Goal: Find specific page/section: Find specific page/section

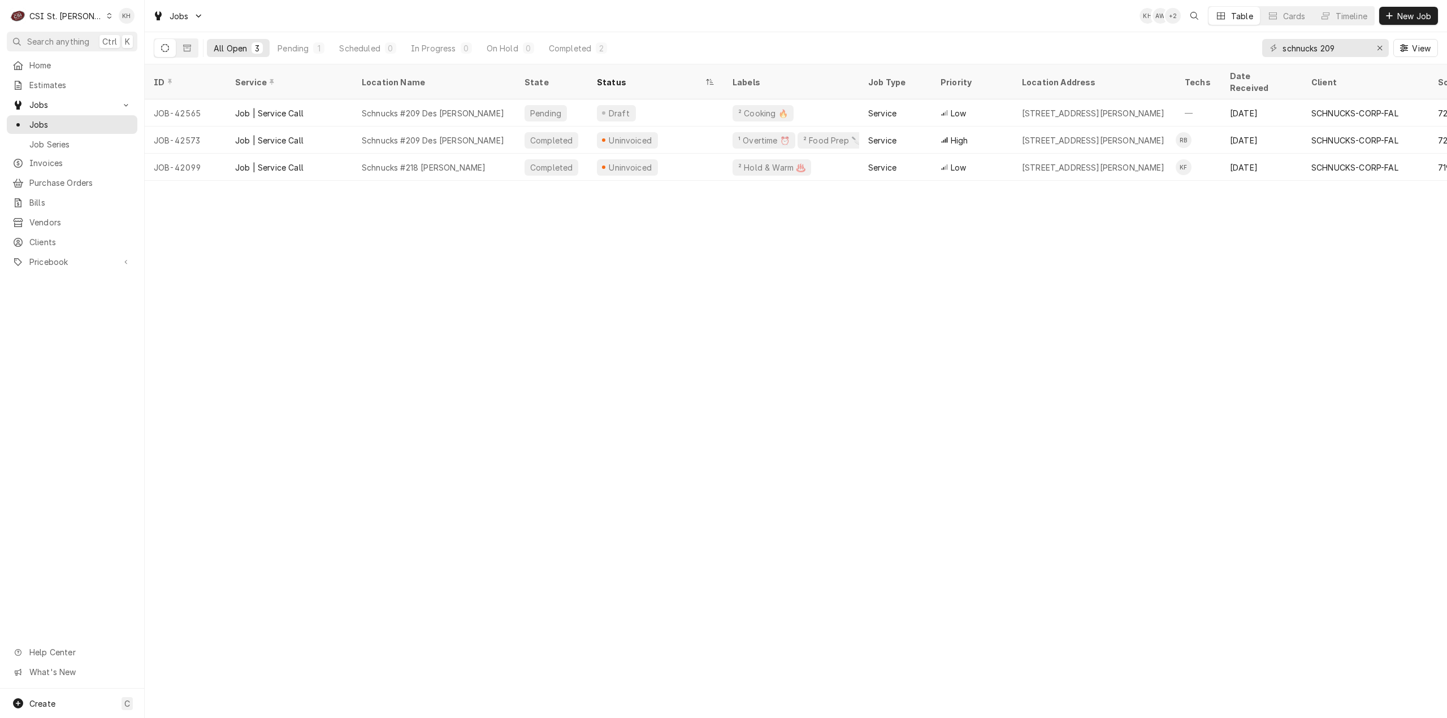
click at [60, 15] on div "CSI St. Louis" at bounding box center [65, 16] width 73 height 12
click at [136, 22] on div "CSI [US_STATE][GEOGRAPHIC_DATA]." at bounding box center [174, 22] width 151 height 12
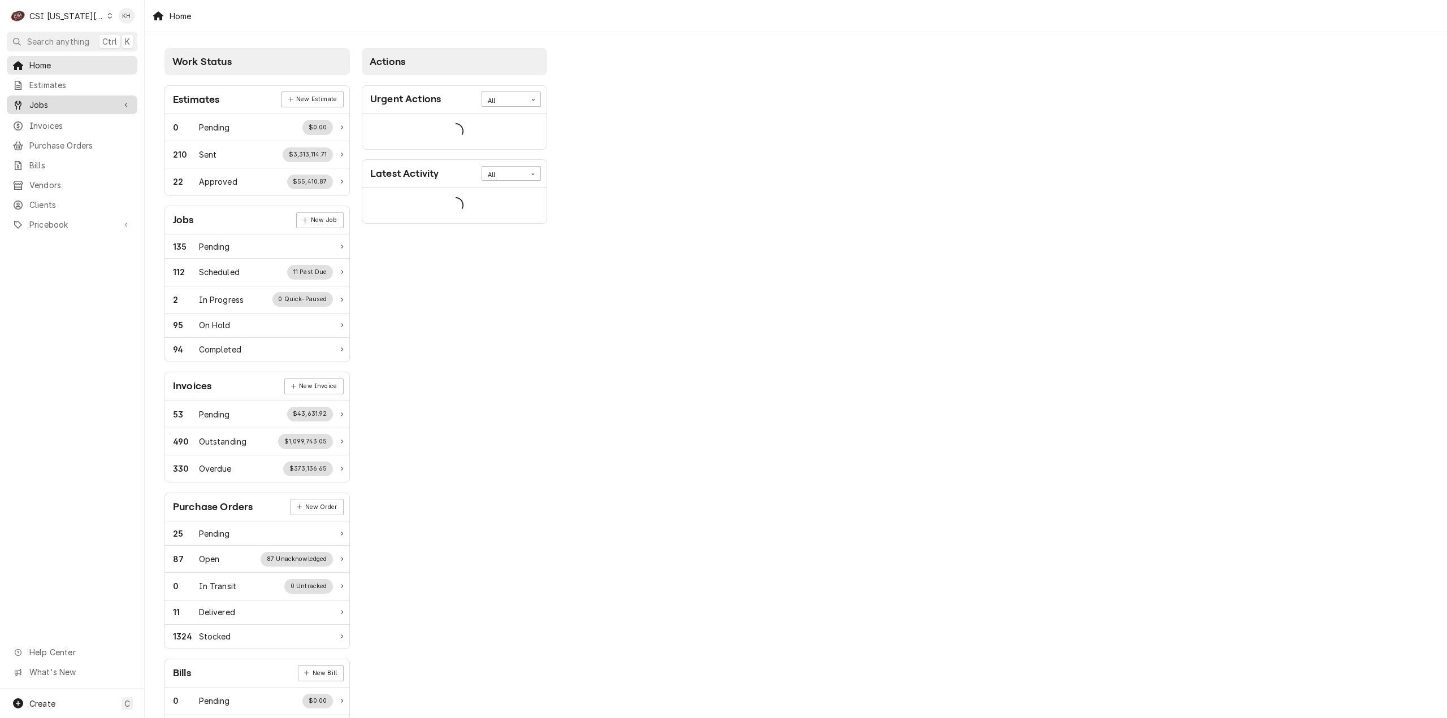
click at [81, 106] on span "Jobs" at bounding box center [71, 105] width 85 height 12
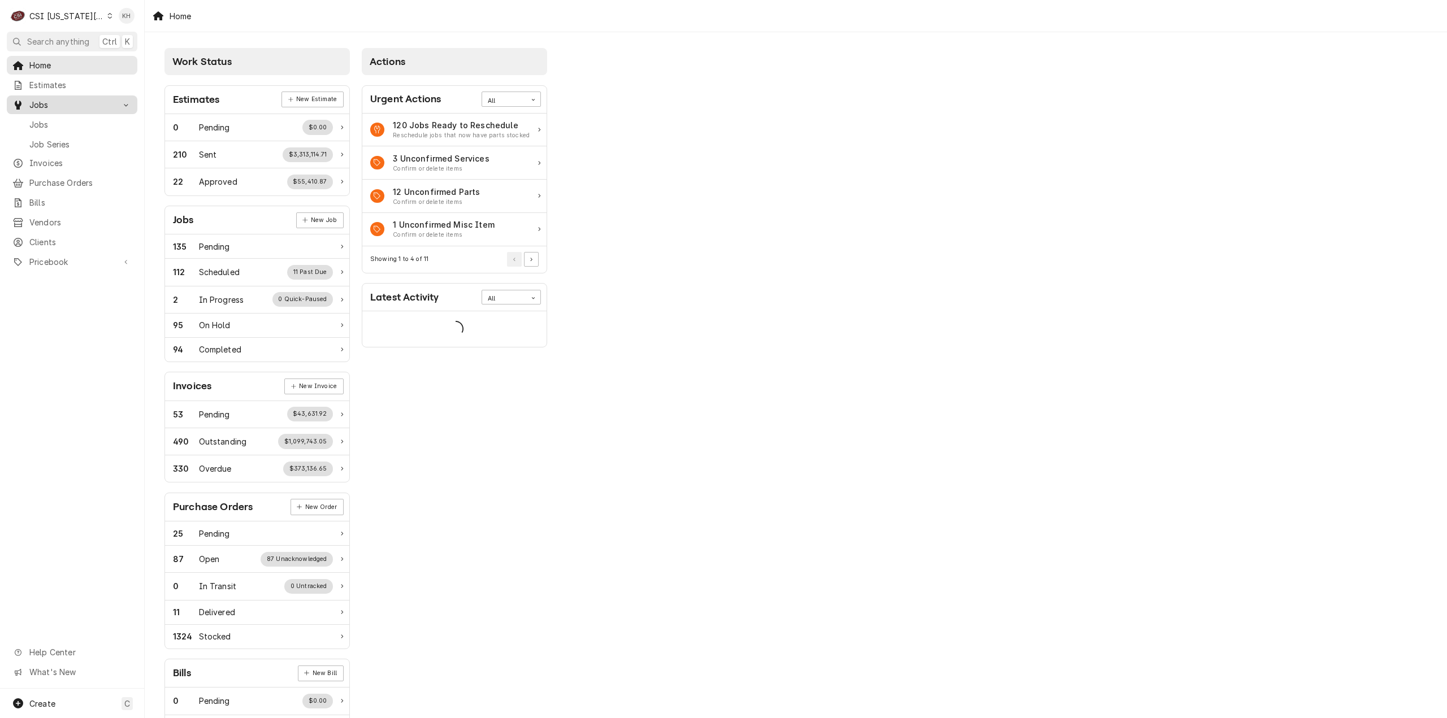
click at [83, 122] on span "Jobs" at bounding box center [80, 125] width 102 height 12
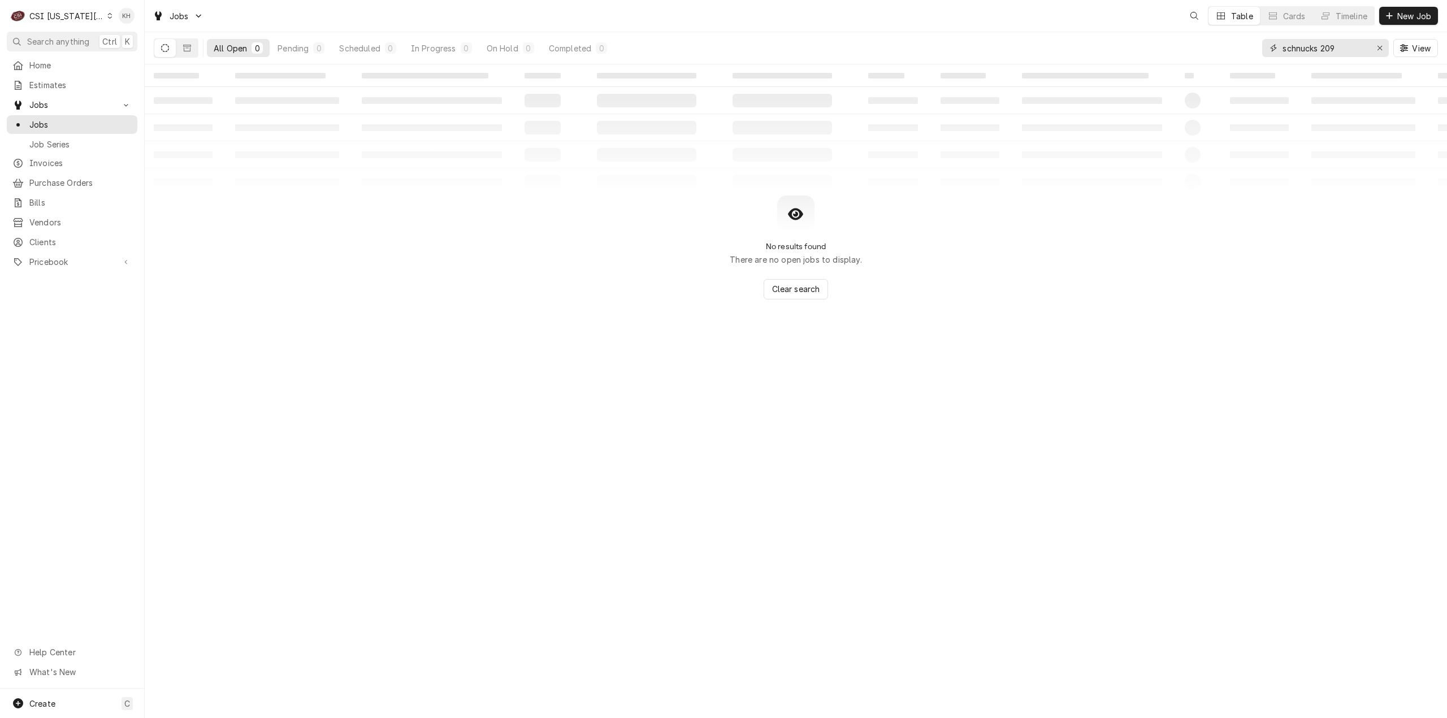
drag, startPoint x: 1355, startPoint y: 49, endPoint x: 1155, endPoint y: 51, distance: 199.5
click at [1155, 51] on div "All Open 0 Pending 0 Scheduled 0 In Progress 0 On Hold 0 Completed 0 schnucks 2…" at bounding box center [796, 48] width 1284 height 32
paste input "315151343"
type input "315151343"
click at [193, 53] on button "Dynamic Content Wrapper" at bounding box center [186, 48] width 21 height 18
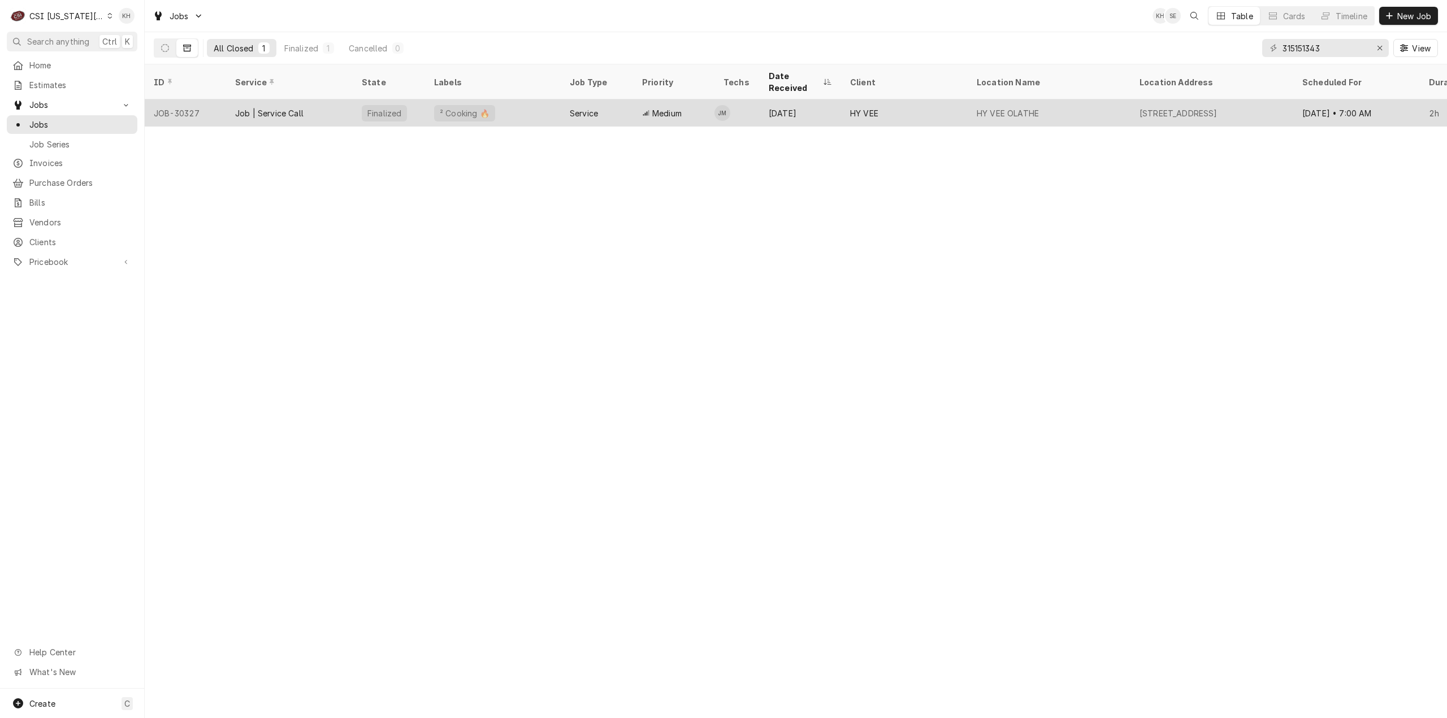
click at [503, 100] on div "² Cooking 🔥" at bounding box center [493, 112] width 136 height 27
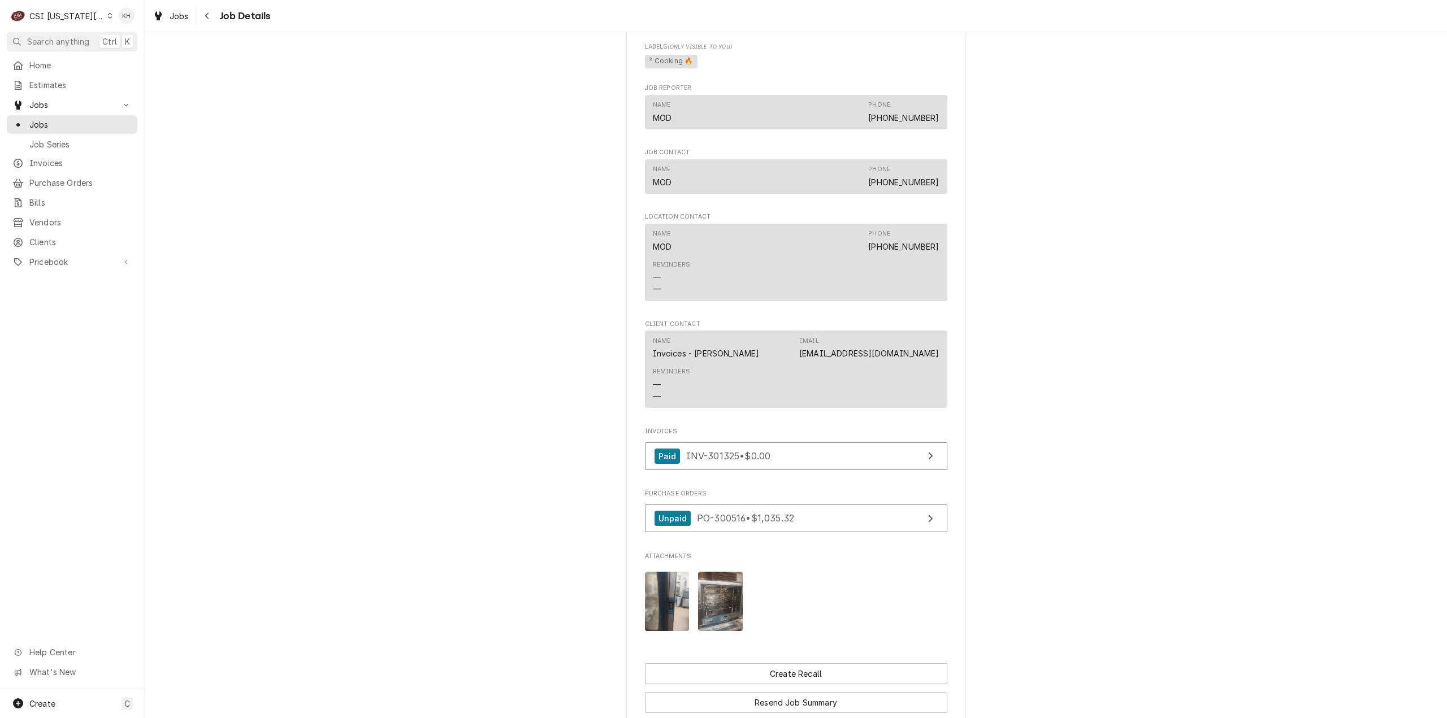
scroll to position [961, 0]
click at [748, 447] on div "Paid INV-301325 • $0.00" at bounding box center [712, 454] width 116 height 15
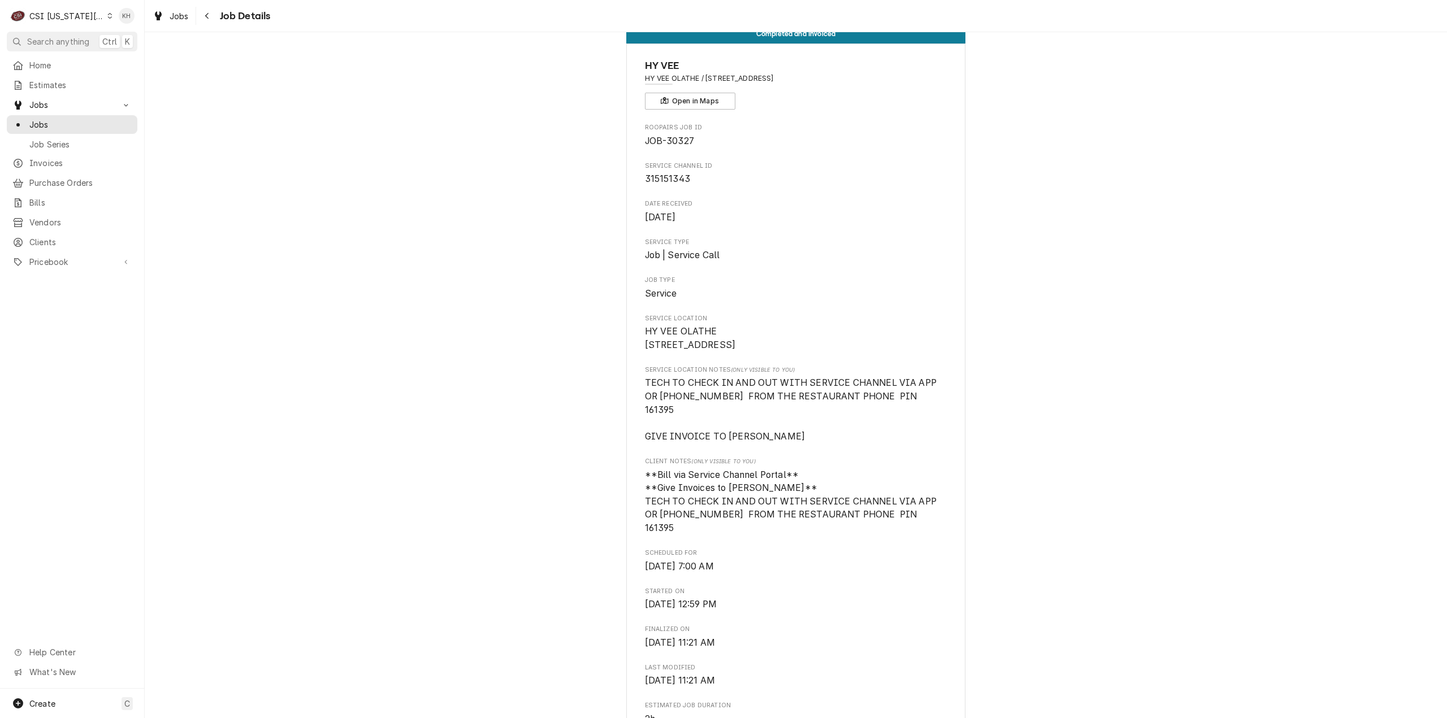
scroll to position [0, 0]
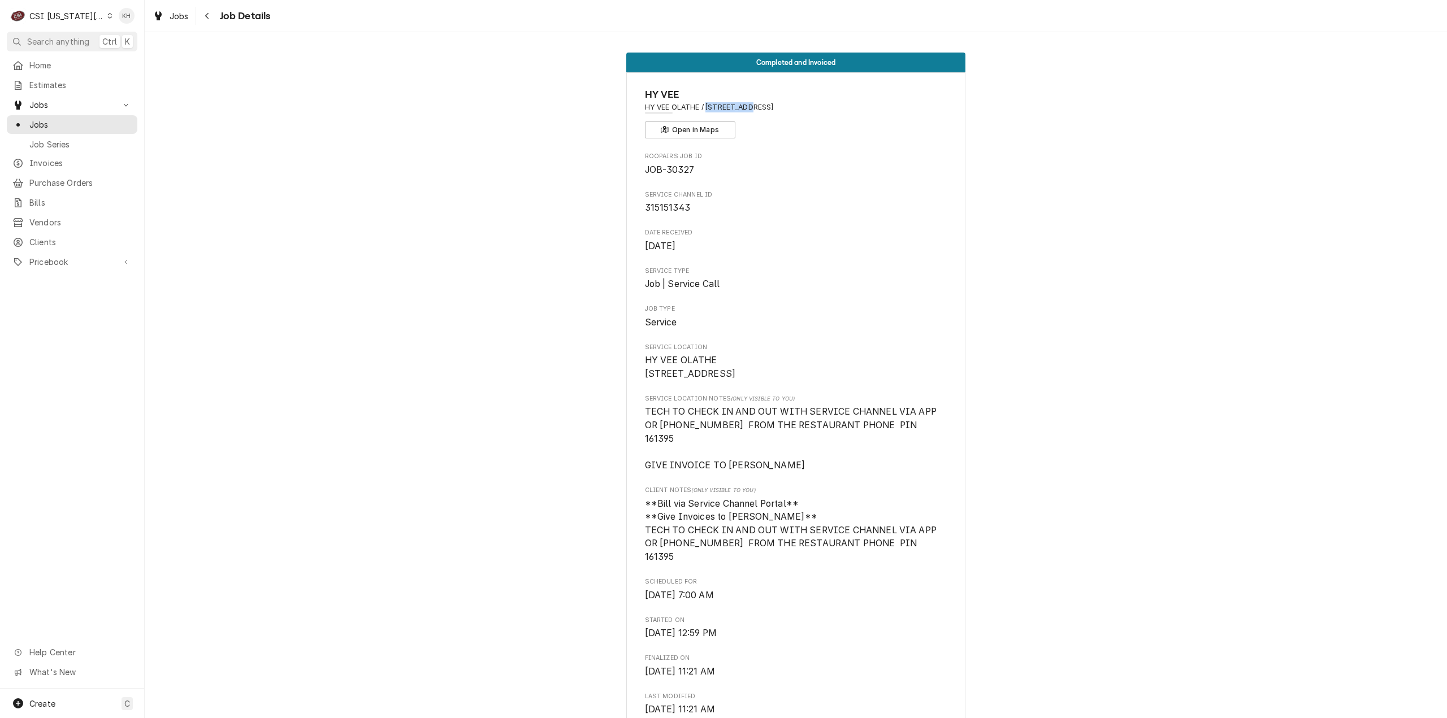
drag, startPoint x: 701, startPoint y: 104, endPoint x: 743, endPoint y: 108, distance: 42.0
click at [744, 108] on span "HY VEE OLATHE / 14955 W 151st St, Olathe, KS 66062" at bounding box center [796, 107] width 302 height 10
copy span "14955 W 151"
click at [203, 19] on div "Navigate back" at bounding box center [207, 15] width 11 height 11
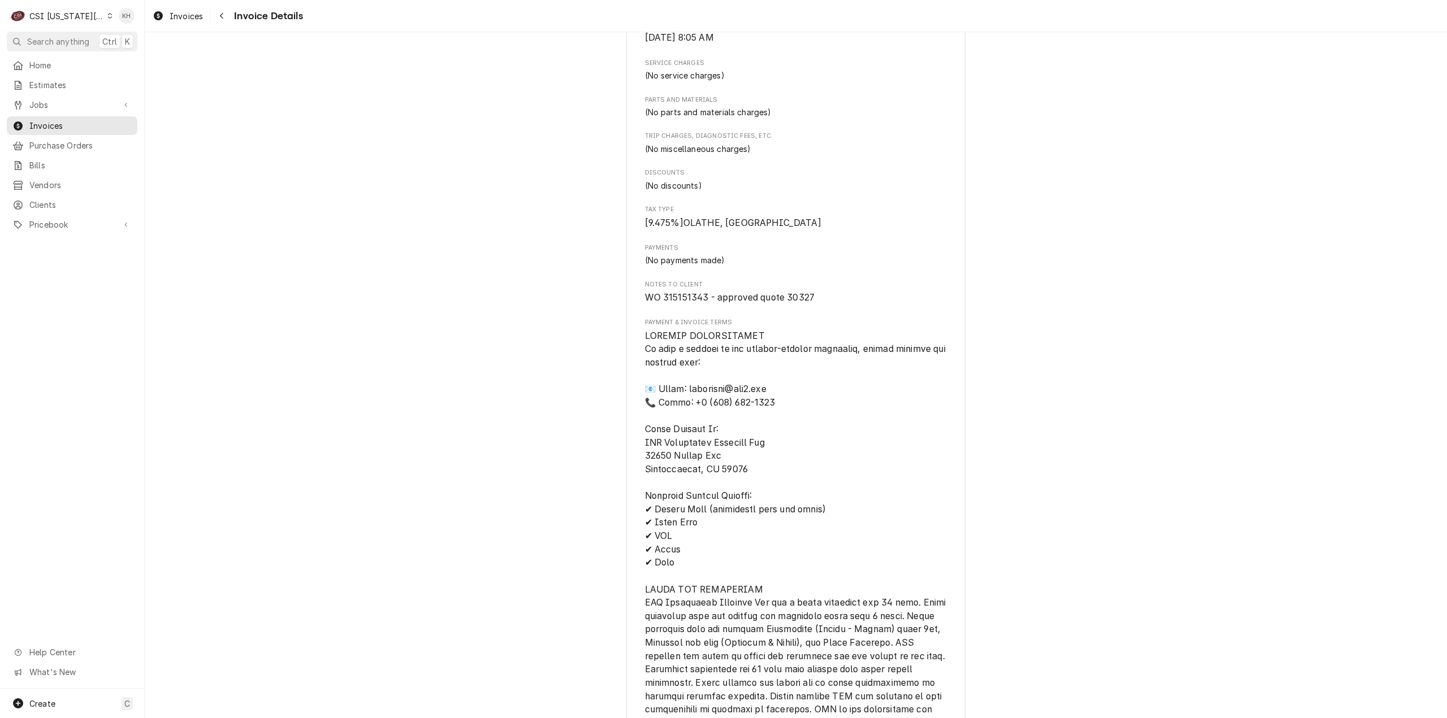
scroll to position [622, 0]
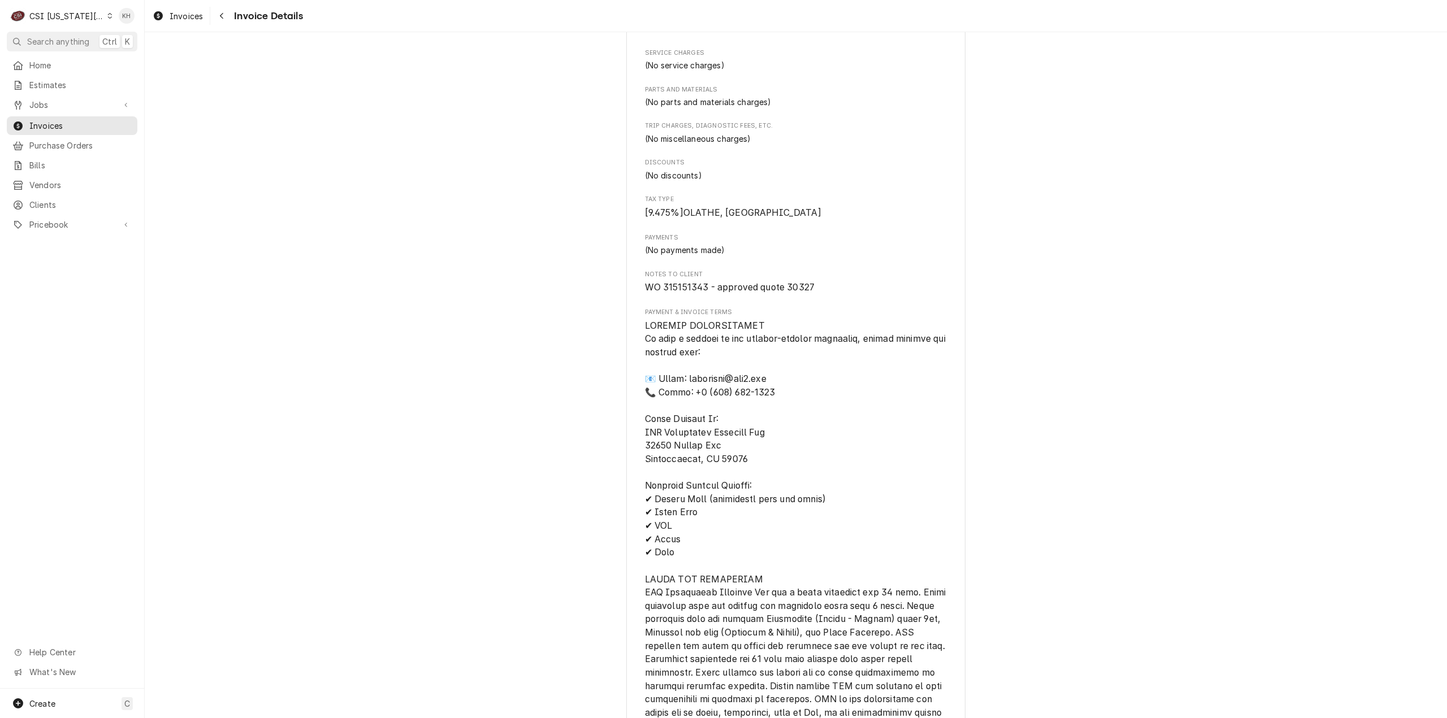
click at [788, 293] on span "WO 315151343 - approved quote 30327" at bounding box center [730, 287] width 170 height 11
copy span "30327"
click at [54, 37] on span "Search anything" at bounding box center [58, 42] width 62 height 12
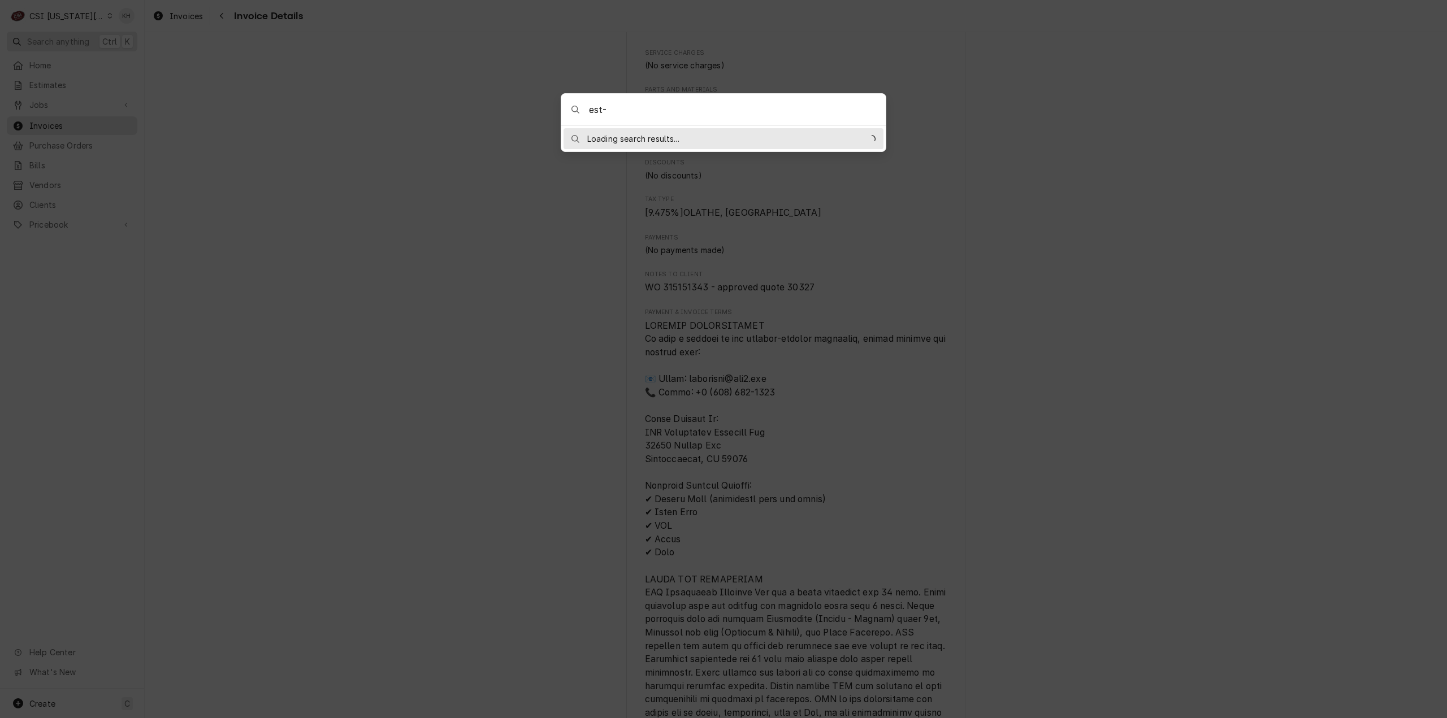
type input "est-30327"
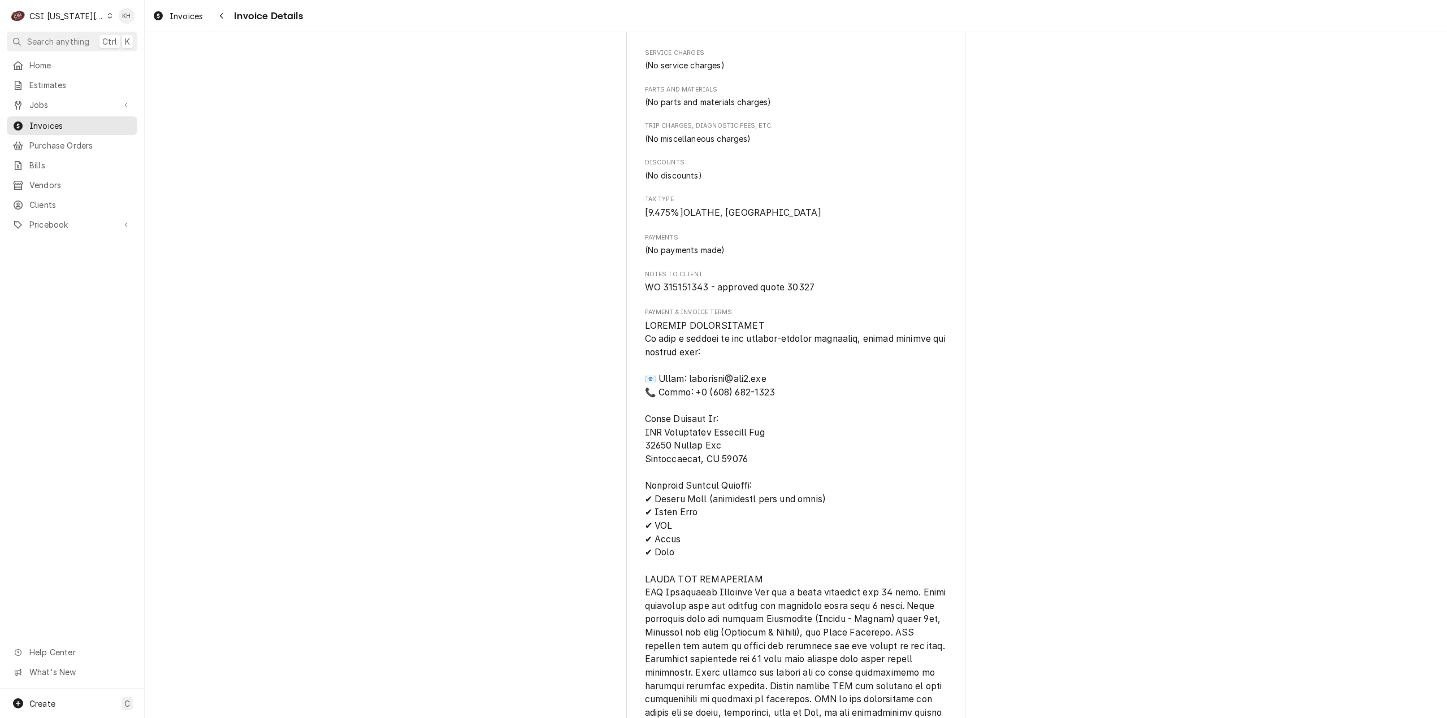
click at [414, 88] on body "C CSI Kansas City. KH Search anything Ctrl K Home Estimates Jobs Jobs Job Serie…" at bounding box center [723, 359] width 1447 height 718
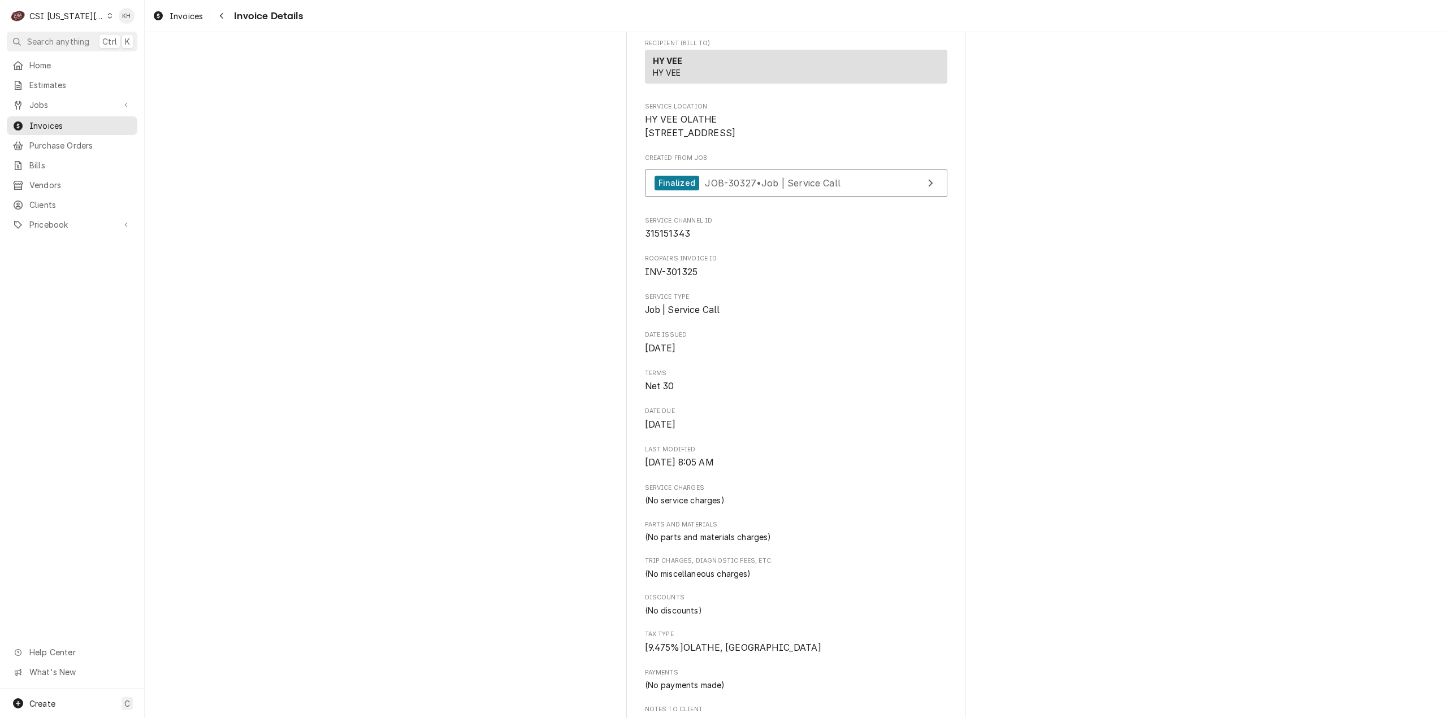
scroll to position [305, 0]
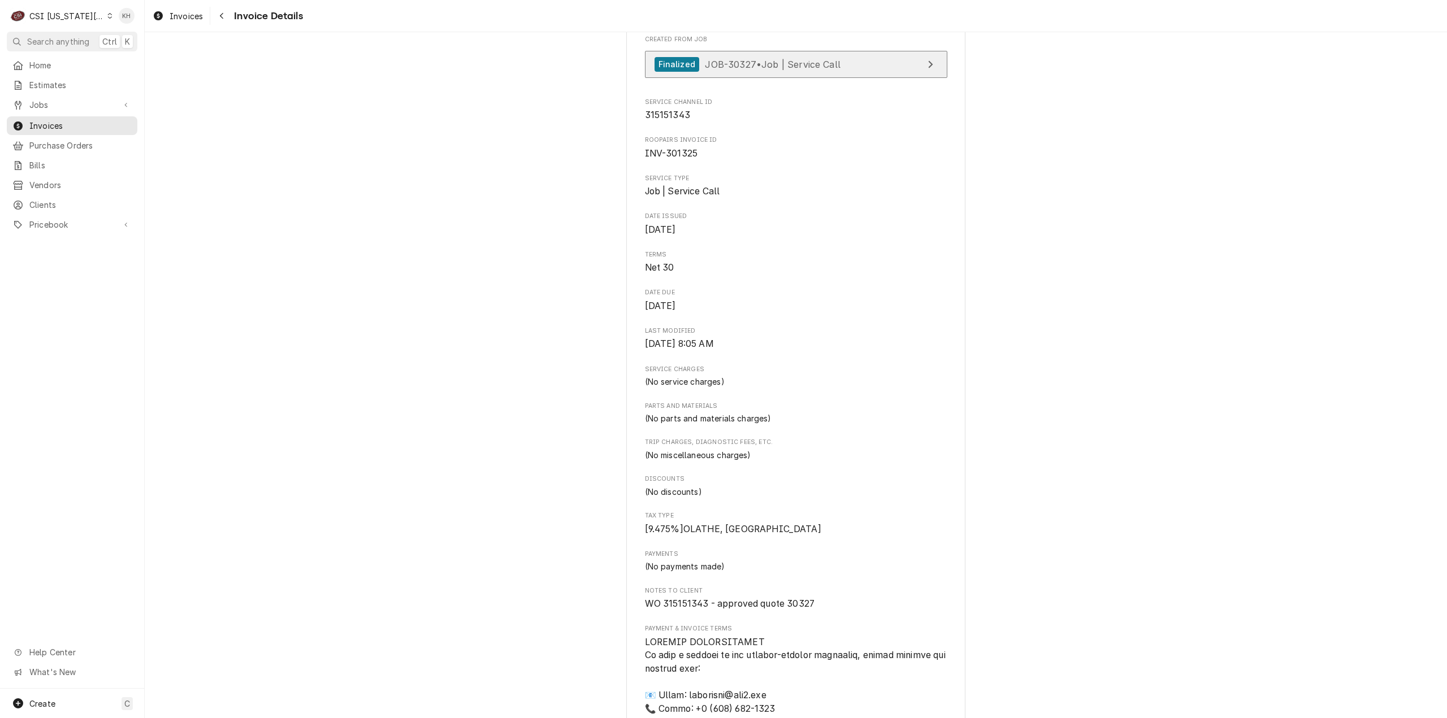
click at [769, 72] on div "Finalized JOB-30327 • Job | Service Call" at bounding box center [747, 64] width 186 height 15
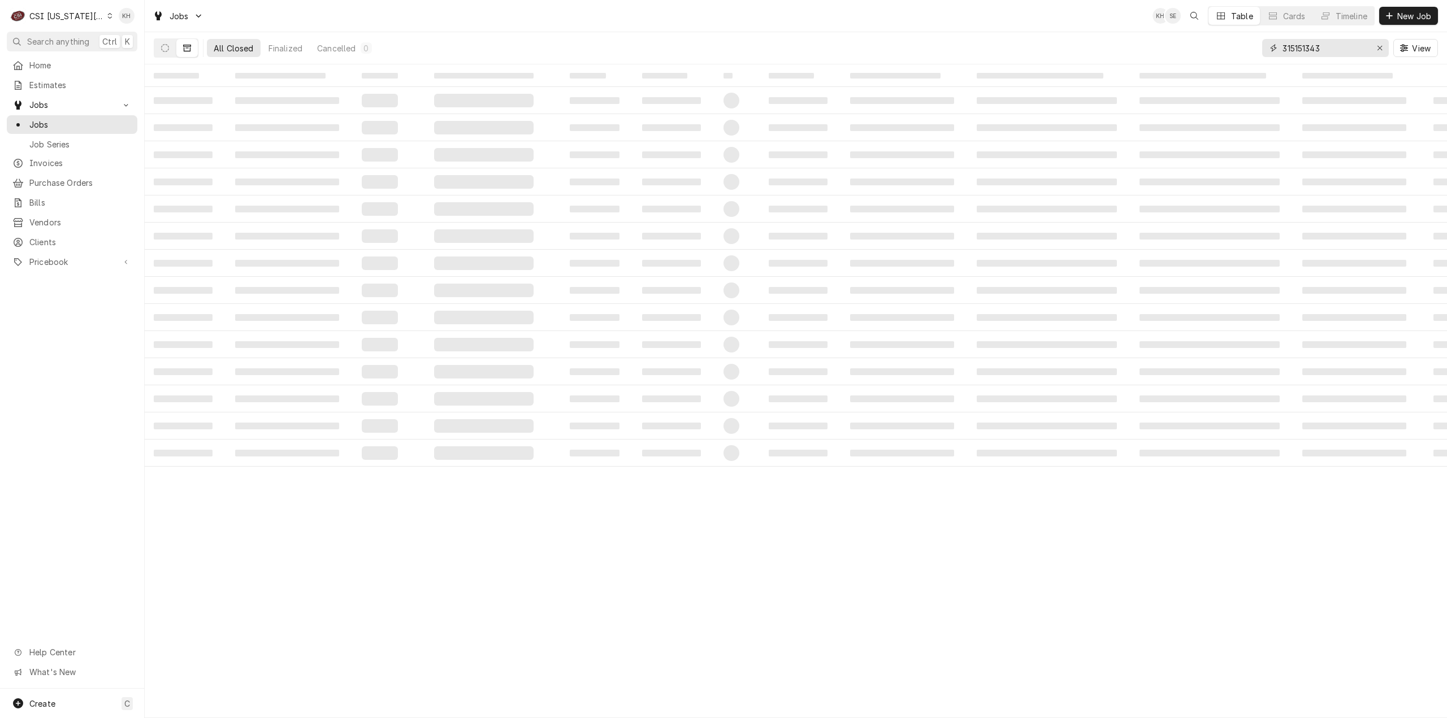
drag, startPoint x: 1287, startPoint y: 49, endPoint x: 1173, endPoint y: 51, distance: 114.2
click at [1173, 51] on div "All Closed Finalized Cancelled 0 315151343 View" at bounding box center [796, 48] width 1284 height 32
paste input "14955 W 151"
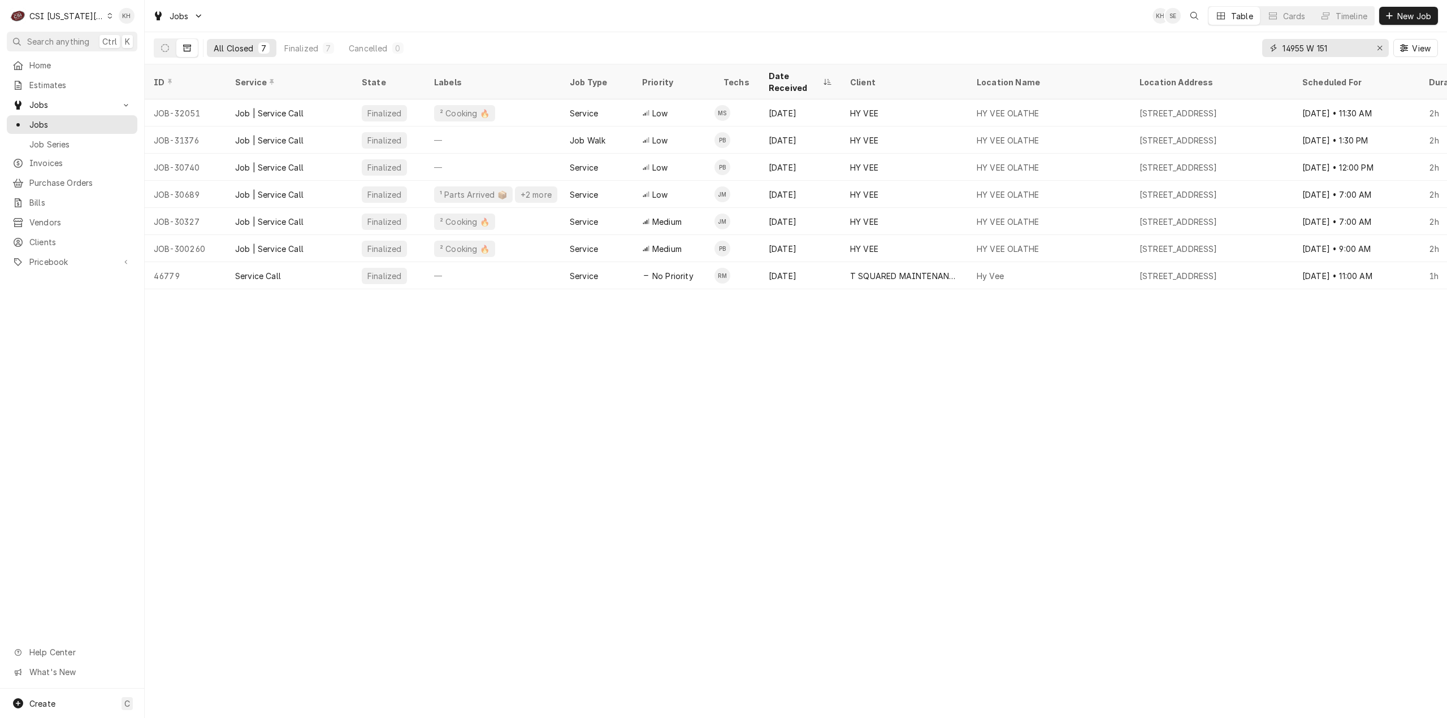
type input "14955 W 151"
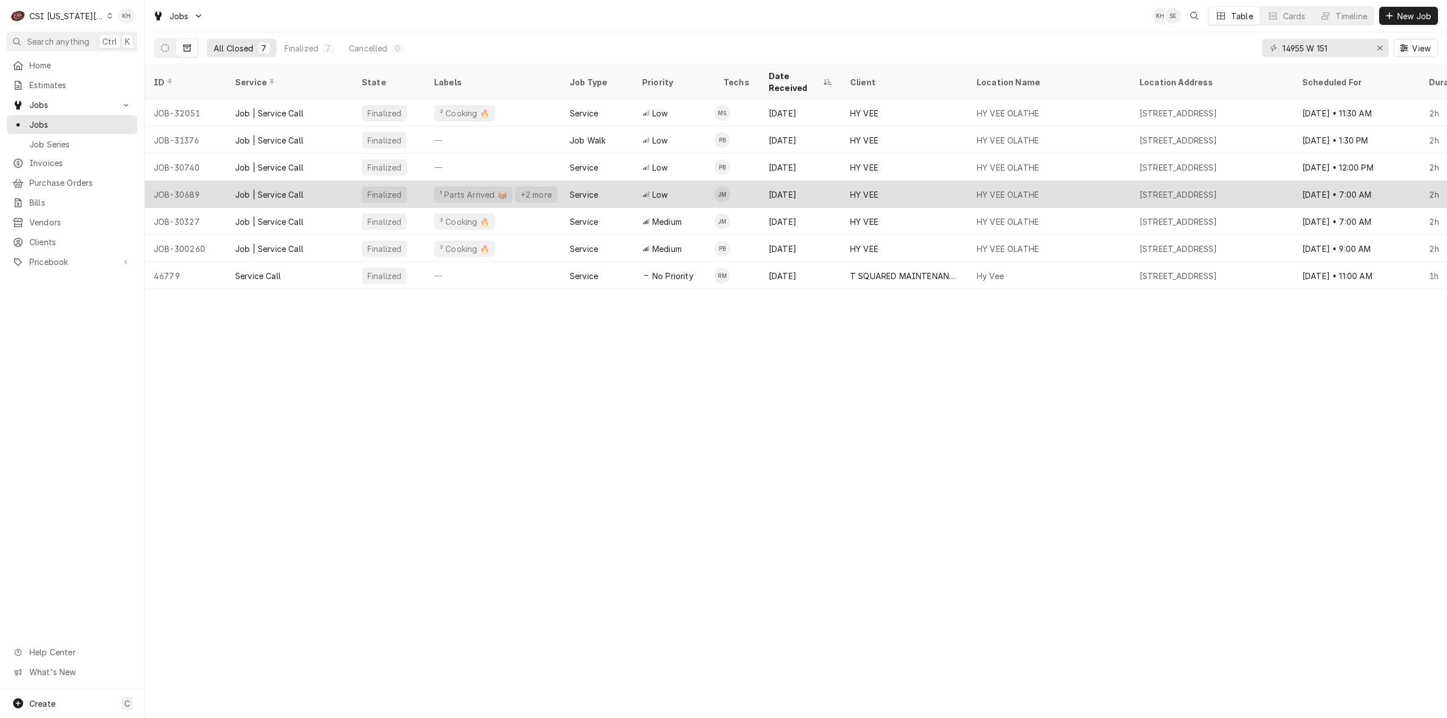
click at [312, 184] on div "Job | Service Call" at bounding box center [289, 194] width 127 height 27
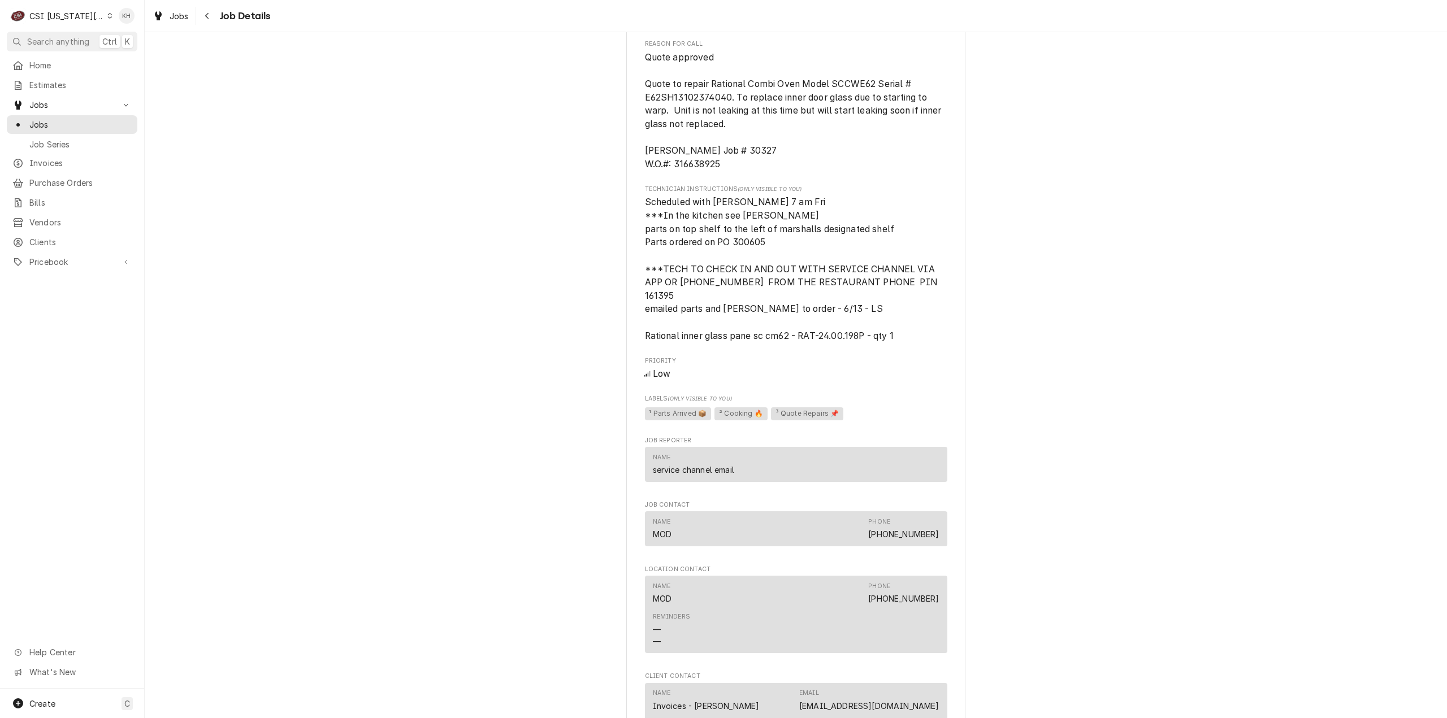
scroll to position [1187, 0]
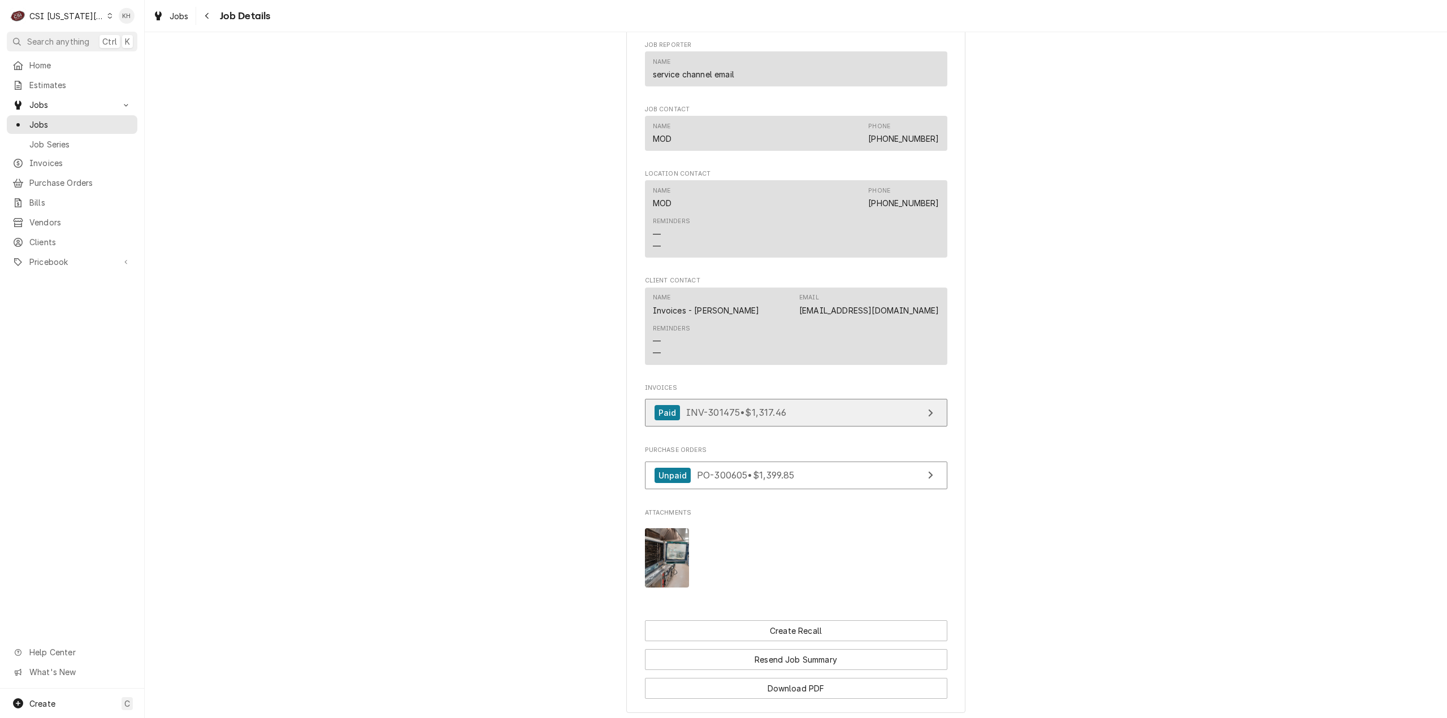
click at [788, 399] on link "Paid INV-301475 • $1,317.46" at bounding box center [796, 413] width 302 height 28
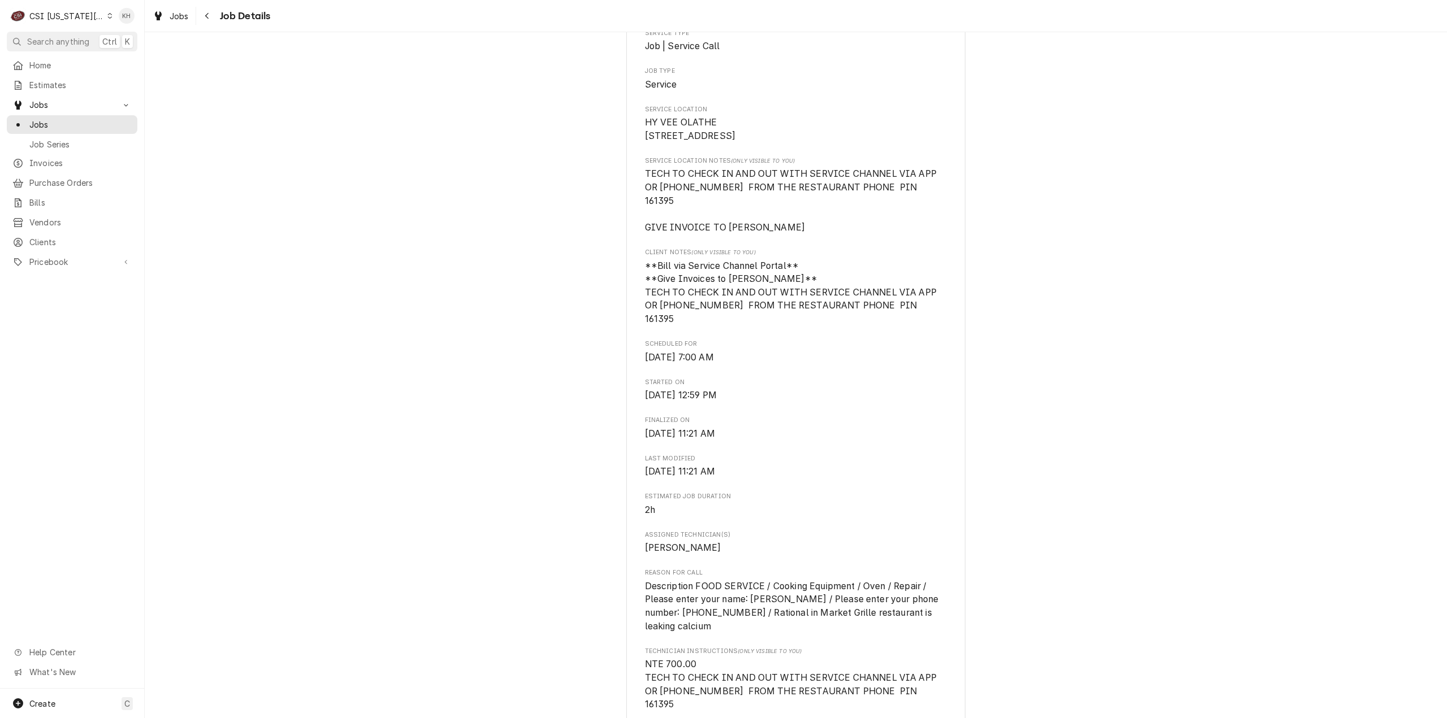
scroll to position [339, 0]
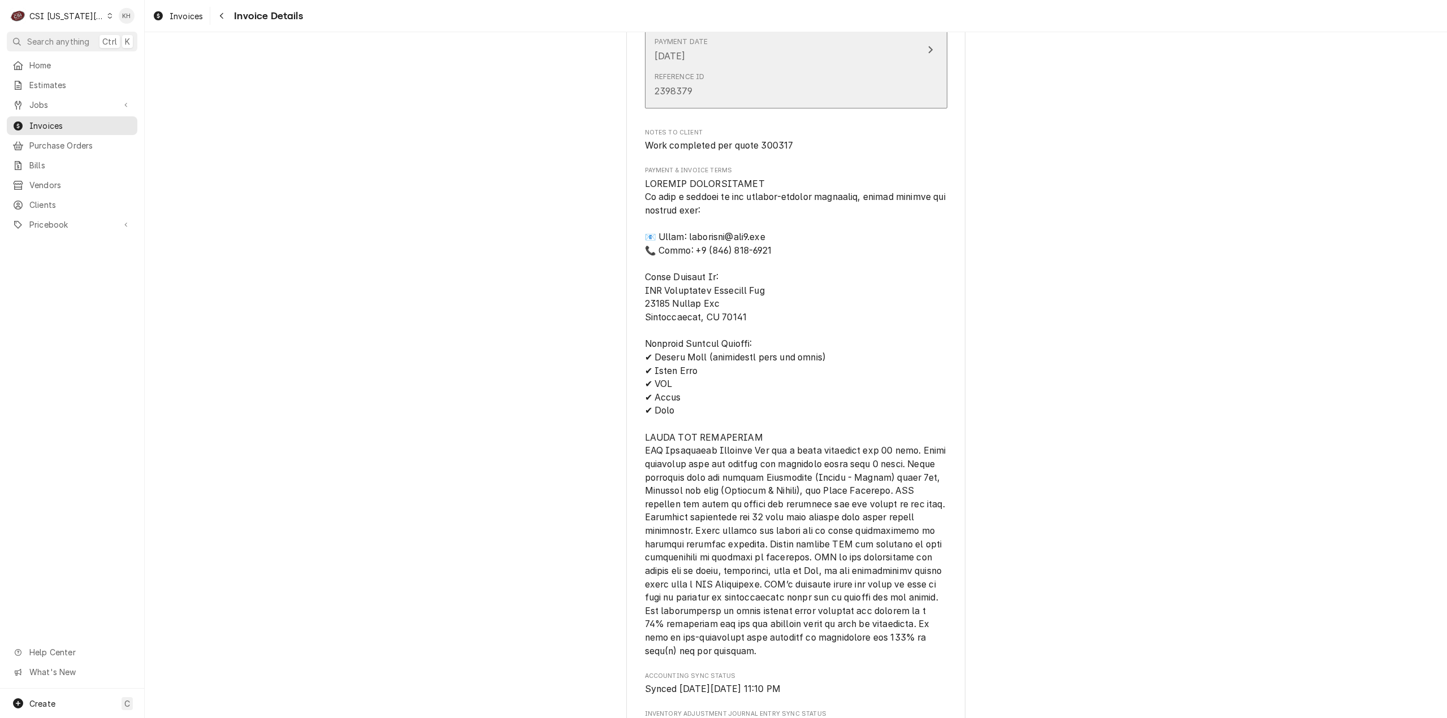
scroll to position [2251, 0]
